Goal: Information Seeking & Learning: Learn about a topic

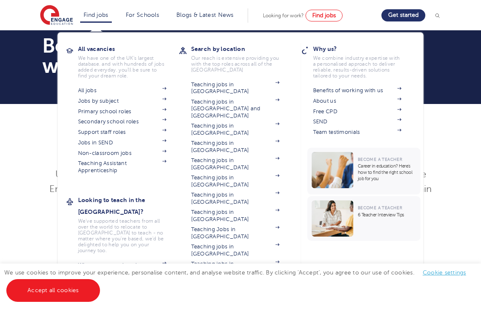
scroll to position [5, 0]
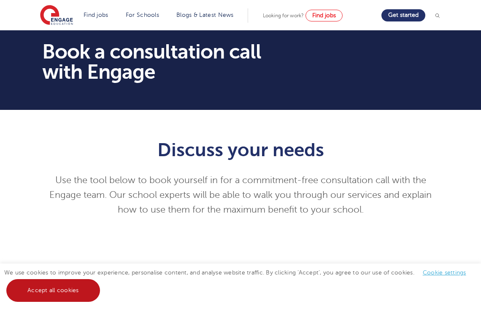
click at [75, 290] on link "Accept all cookies" at bounding box center [53, 290] width 94 height 23
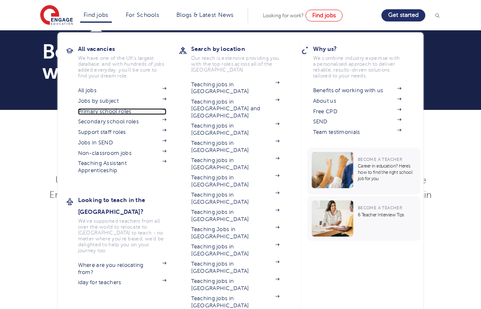
click at [125, 109] on link "Primary school roles" at bounding box center [122, 111] width 89 height 7
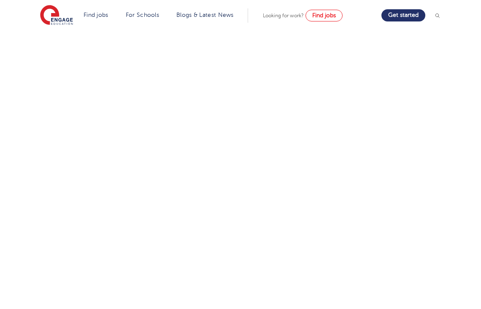
scroll to position [0, 0]
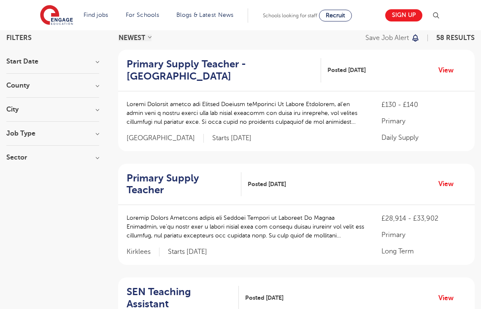
scroll to position [66, 0]
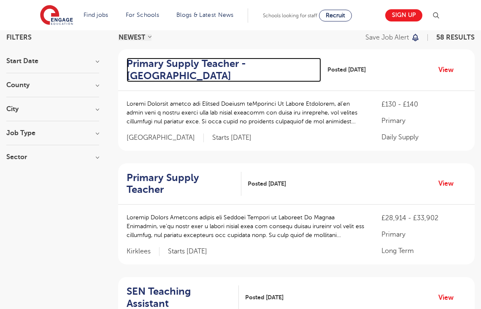
click at [208, 62] on h2 "Primary Supply Teacher - Hastings" at bounding box center [220, 70] width 188 height 24
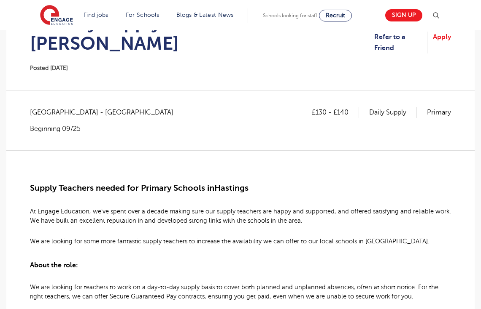
scroll to position [115, 0]
